Goal: Information Seeking & Learning: Learn about a topic

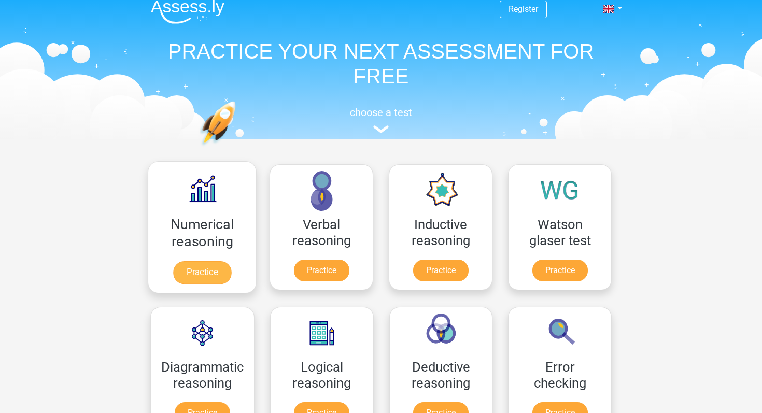
scroll to position [4, 0]
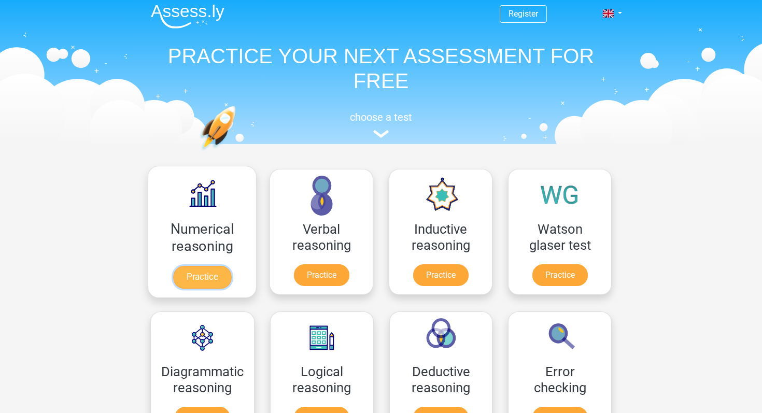
click at [202, 279] on link "Practice" at bounding box center [202, 277] width 58 height 23
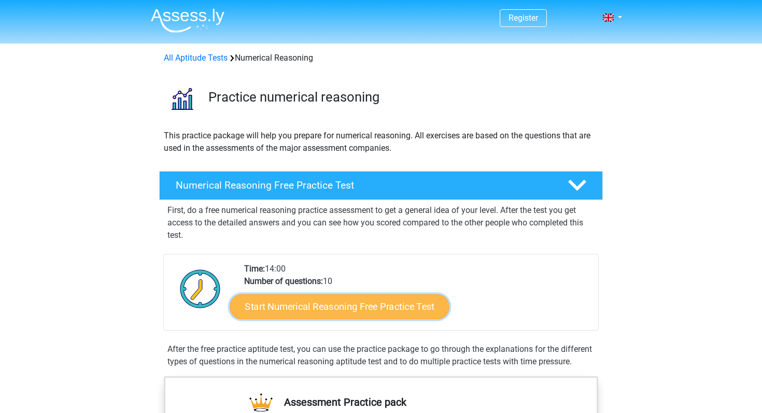
click at [278, 308] on link "Start Numerical Reasoning Free Practice Test" at bounding box center [339, 306] width 219 height 25
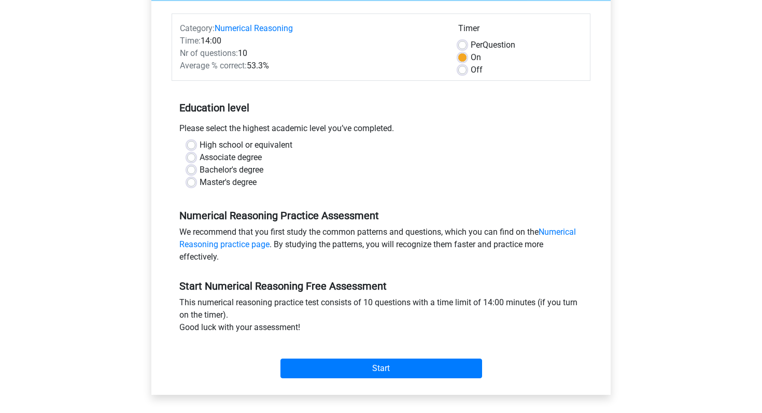
scroll to position [124, 0]
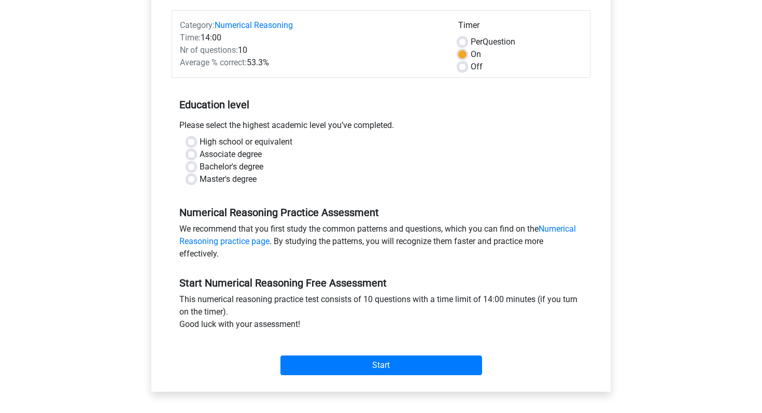
click at [223, 168] on label "Bachelor's degree" at bounding box center [232, 167] width 64 height 12
click at [195, 168] on input "Bachelor's degree" at bounding box center [191, 166] width 8 height 10
radio input "true"
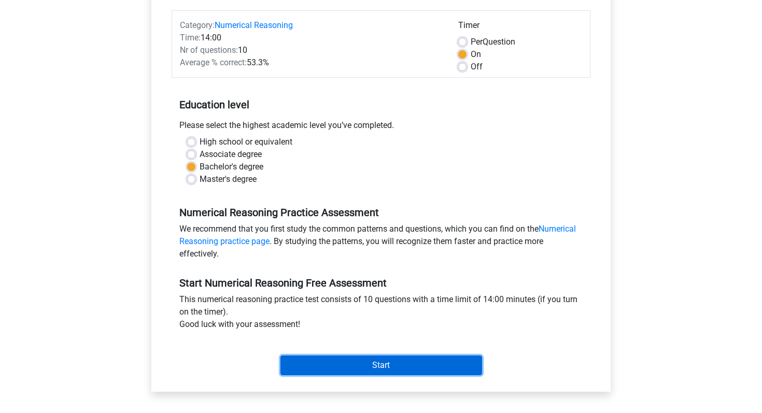
click at [364, 362] on input "Start" at bounding box center [381, 366] width 202 height 20
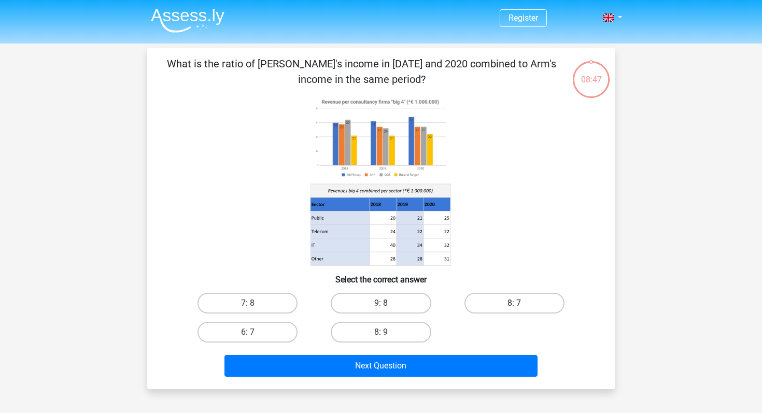
click at [499, 298] on label "8: 7" at bounding box center [514, 303] width 100 height 21
click at [514, 303] on input "8: 7" at bounding box center [517, 306] width 7 height 7
radio input "true"
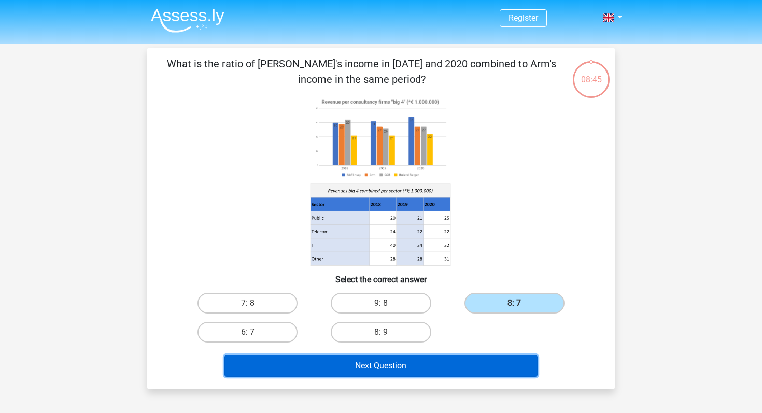
click at [431, 363] on button "Next Question" at bounding box center [381, 366] width 314 height 22
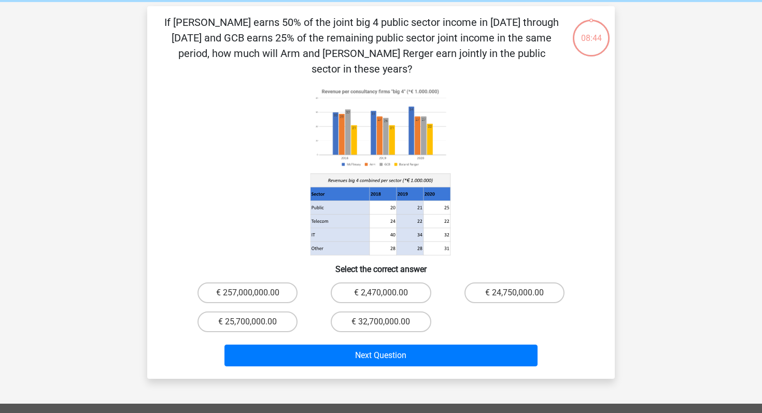
scroll to position [48, 0]
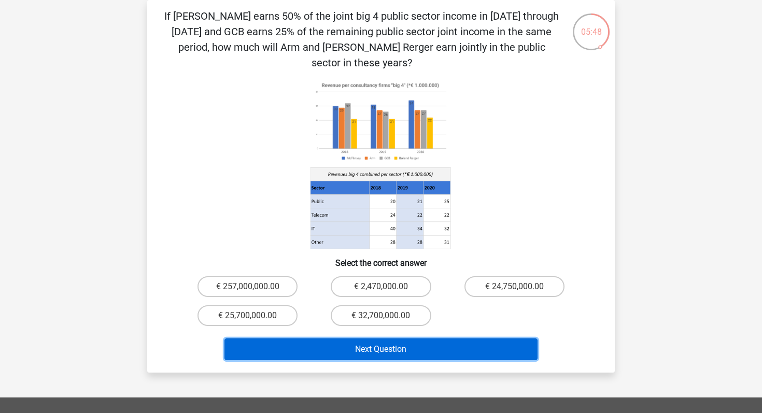
click at [444, 338] on button "Next Question" at bounding box center [381, 349] width 314 height 22
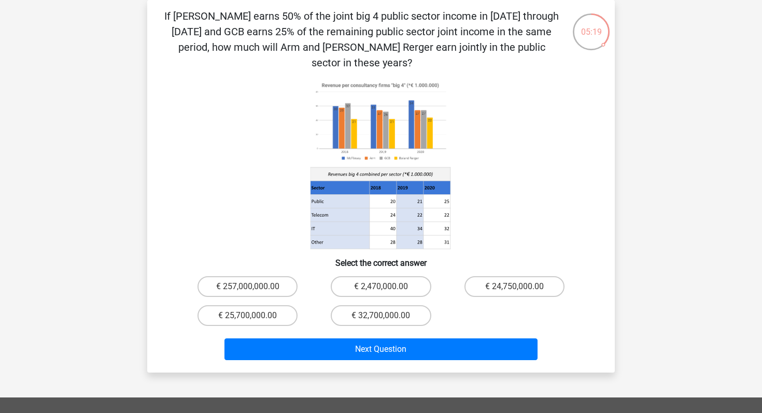
click at [431, 277] on div "€ 2,470,000.00" at bounding box center [380, 286] width 125 height 21
click at [487, 276] on label "€ 24,750,000.00" at bounding box center [514, 286] width 100 height 21
click at [514, 287] on input "€ 24,750,000.00" at bounding box center [517, 290] width 7 height 7
radio input "true"
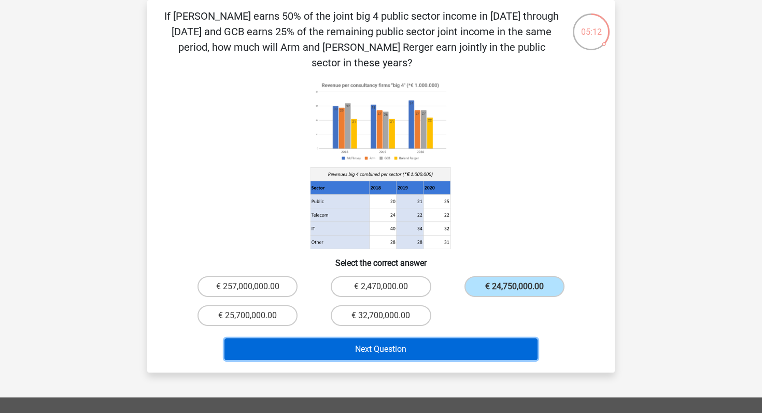
click at [463, 338] on button "Next Question" at bounding box center [381, 349] width 314 height 22
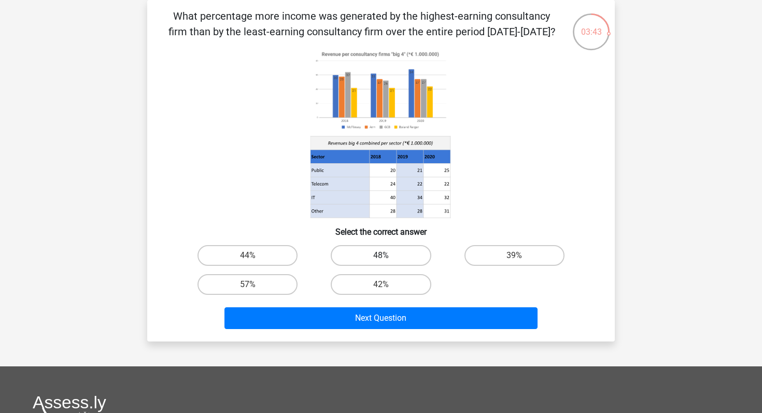
click at [380, 258] on label "48%" at bounding box center [381, 255] width 100 height 21
click at [381, 258] on input "48%" at bounding box center [384, 258] width 7 height 7
radio input "true"
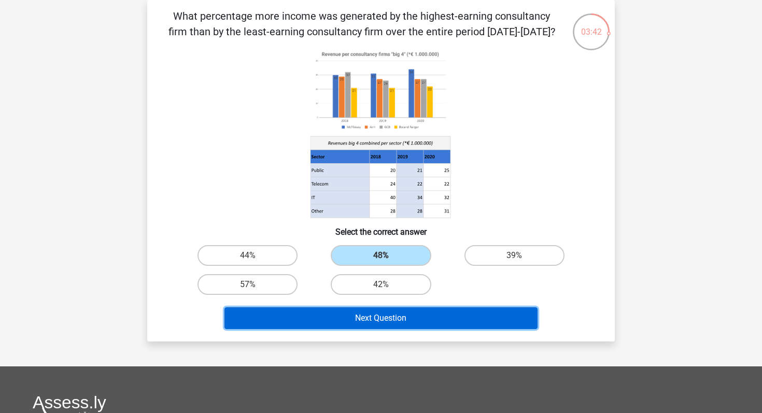
click at [385, 317] on button "Next Question" at bounding box center [381, 318] width 314 height 22
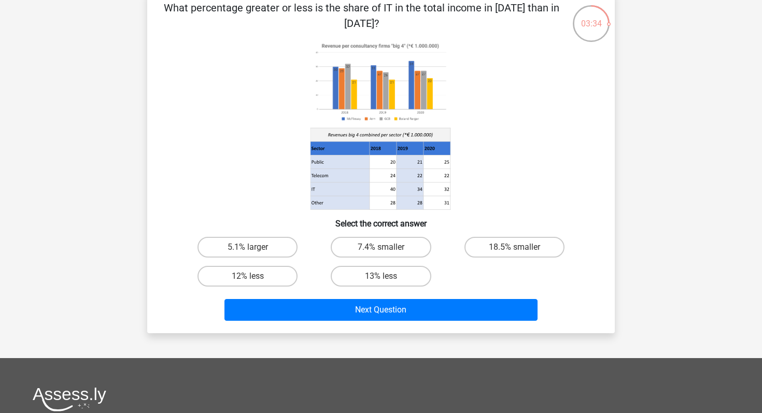
scroll to position [34, 0]
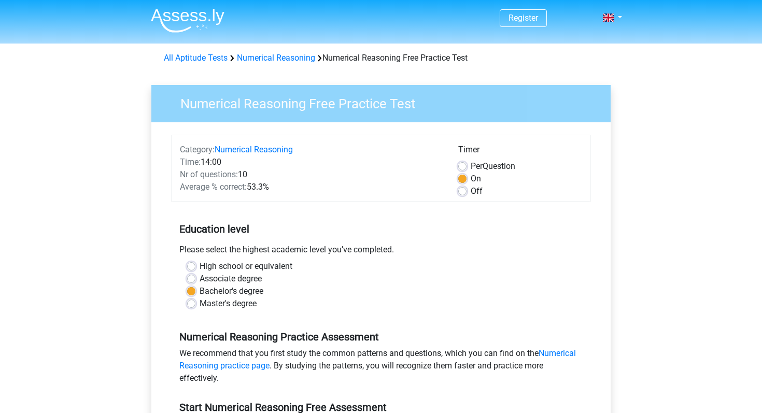
scroll to position [124, 0]
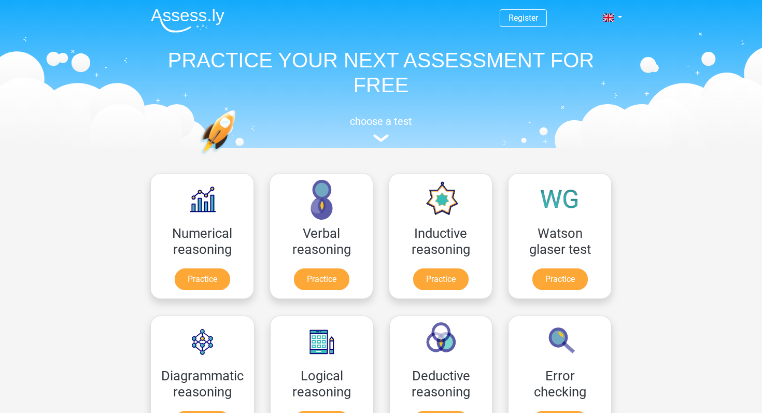
scroll to position [4, 0]
